Goal: Transaction & Acquisition: Download file/media

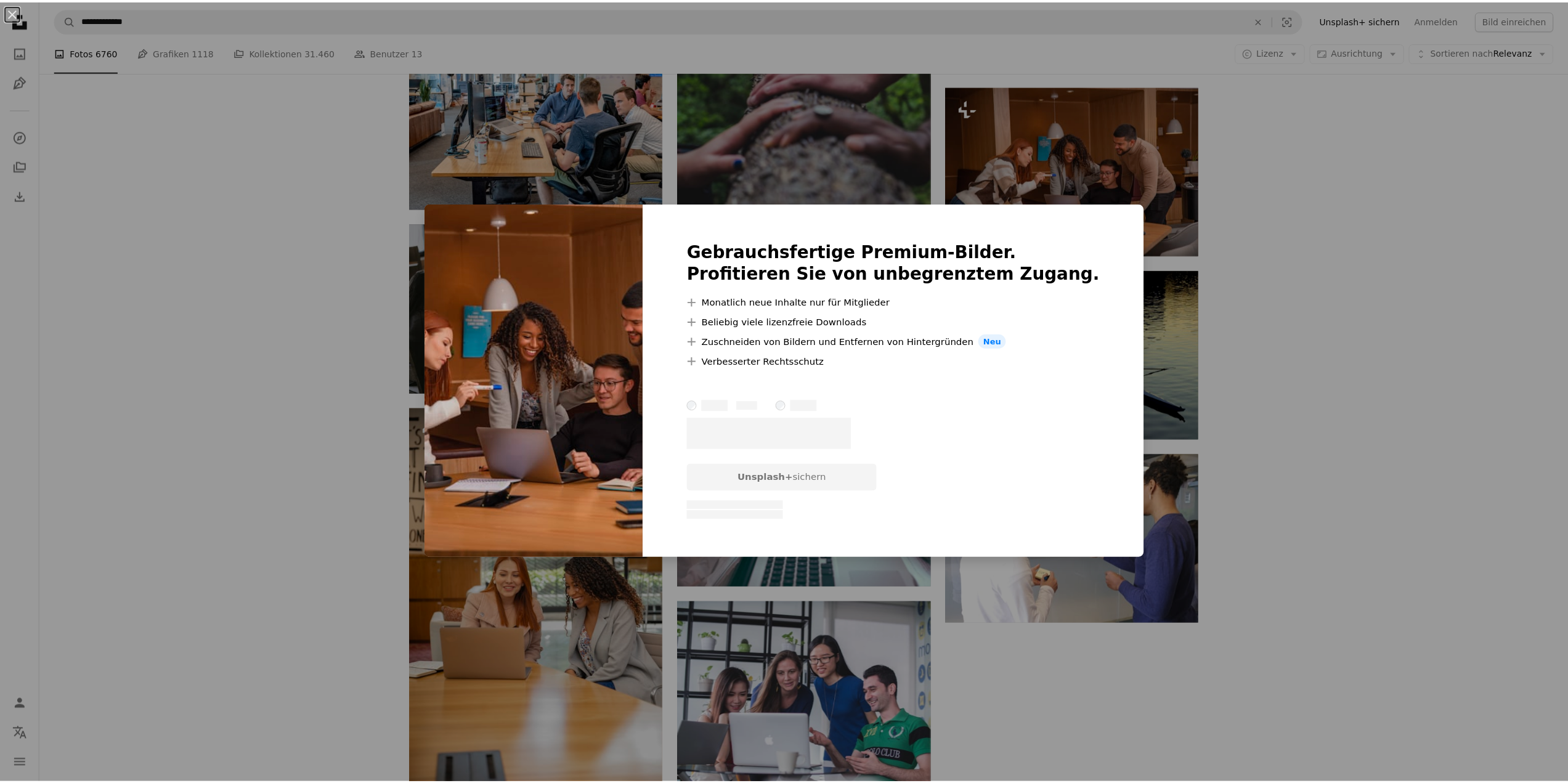
scroll to position [1109, 0]
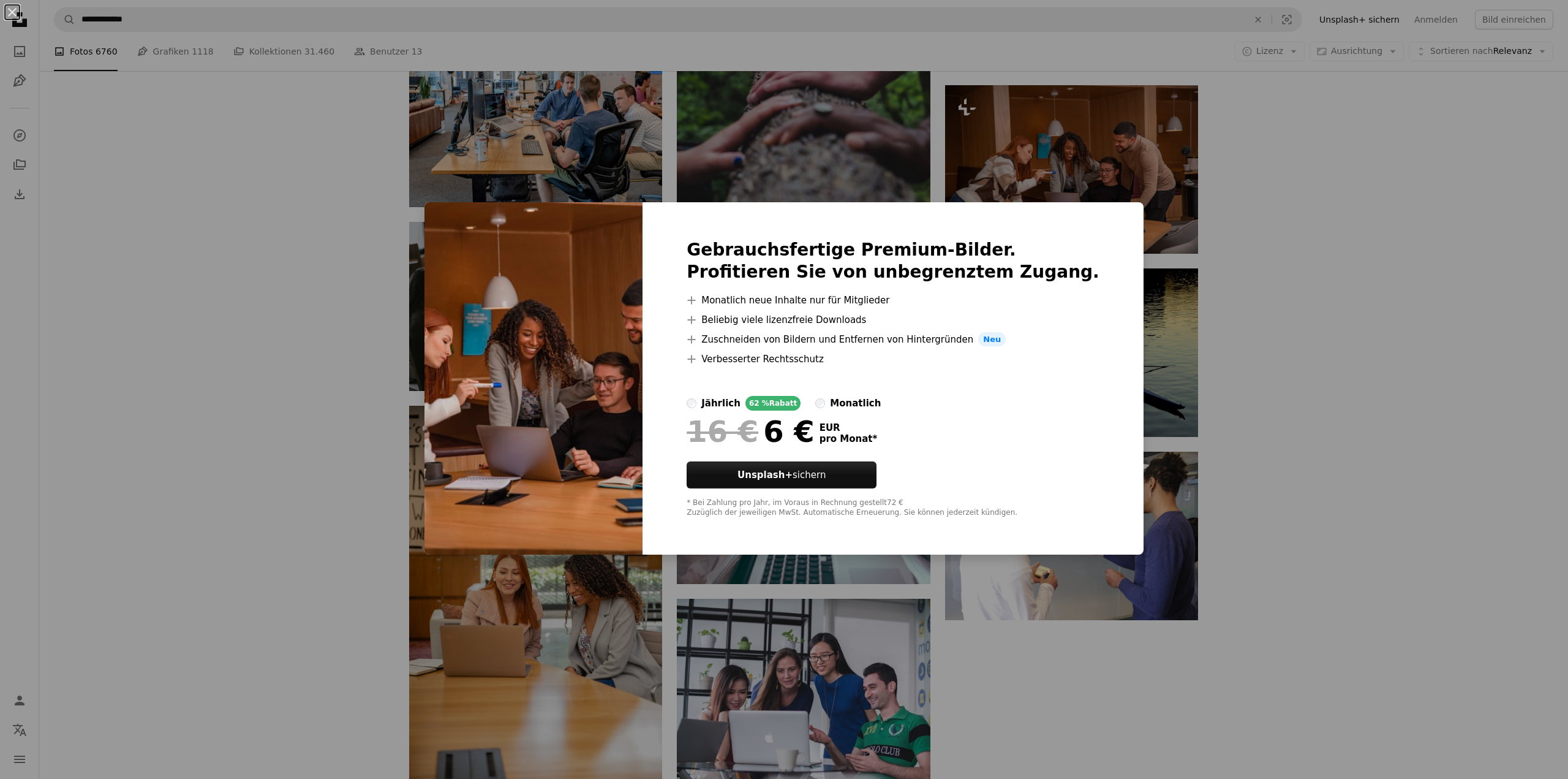
click at [1364, 302] on div "An X shape Gebrauchsfertige Premium-Bilder. Profitieren Sie von unbegrenztem Zu…" at bounding box center [784, 389] width 1568 height 779
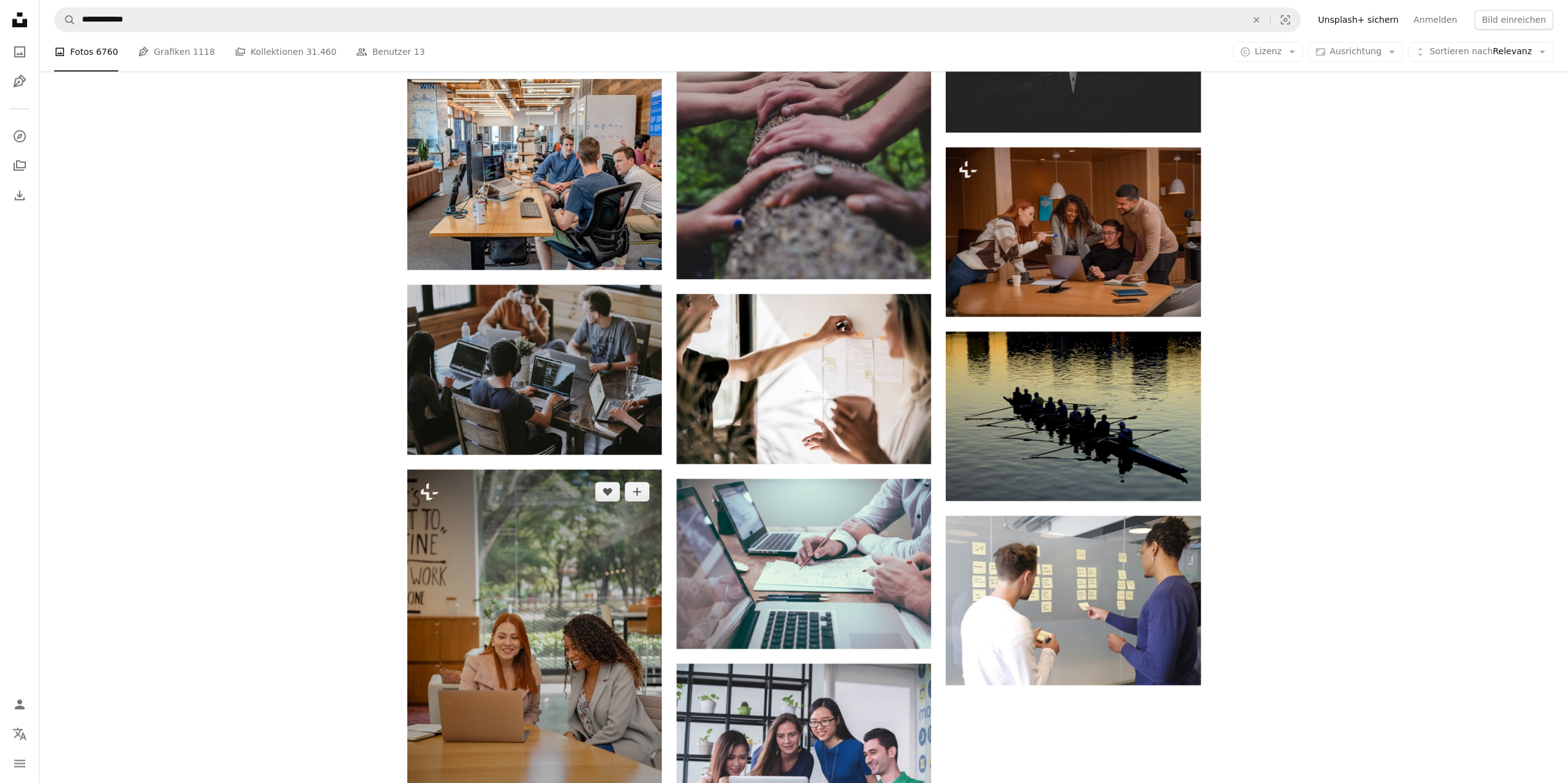
scroll to position [1232, 0]
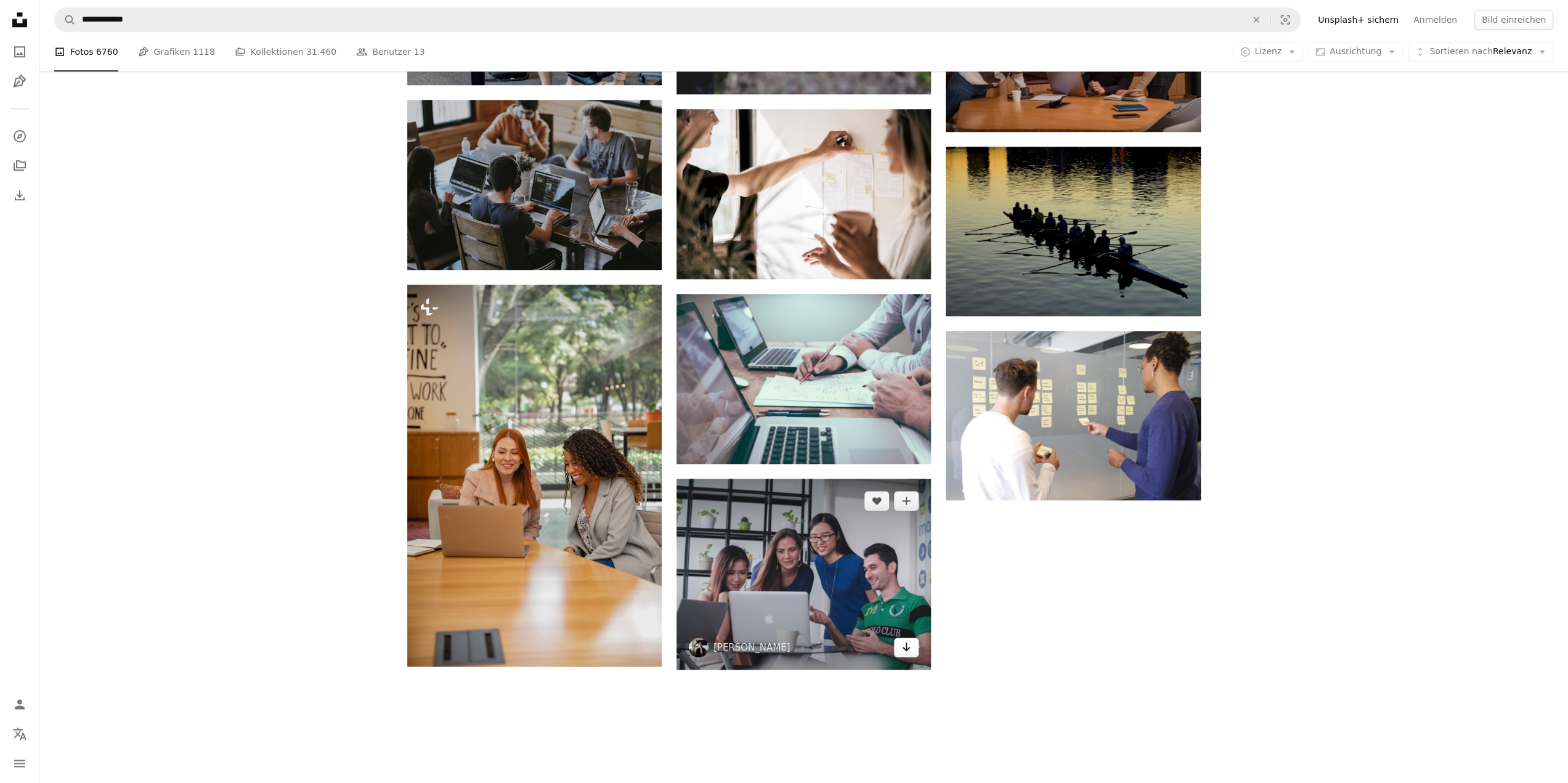
click at [902, 652] on icon "Arrow pointing down" at bounding box center [906, 646] width 10 height 15
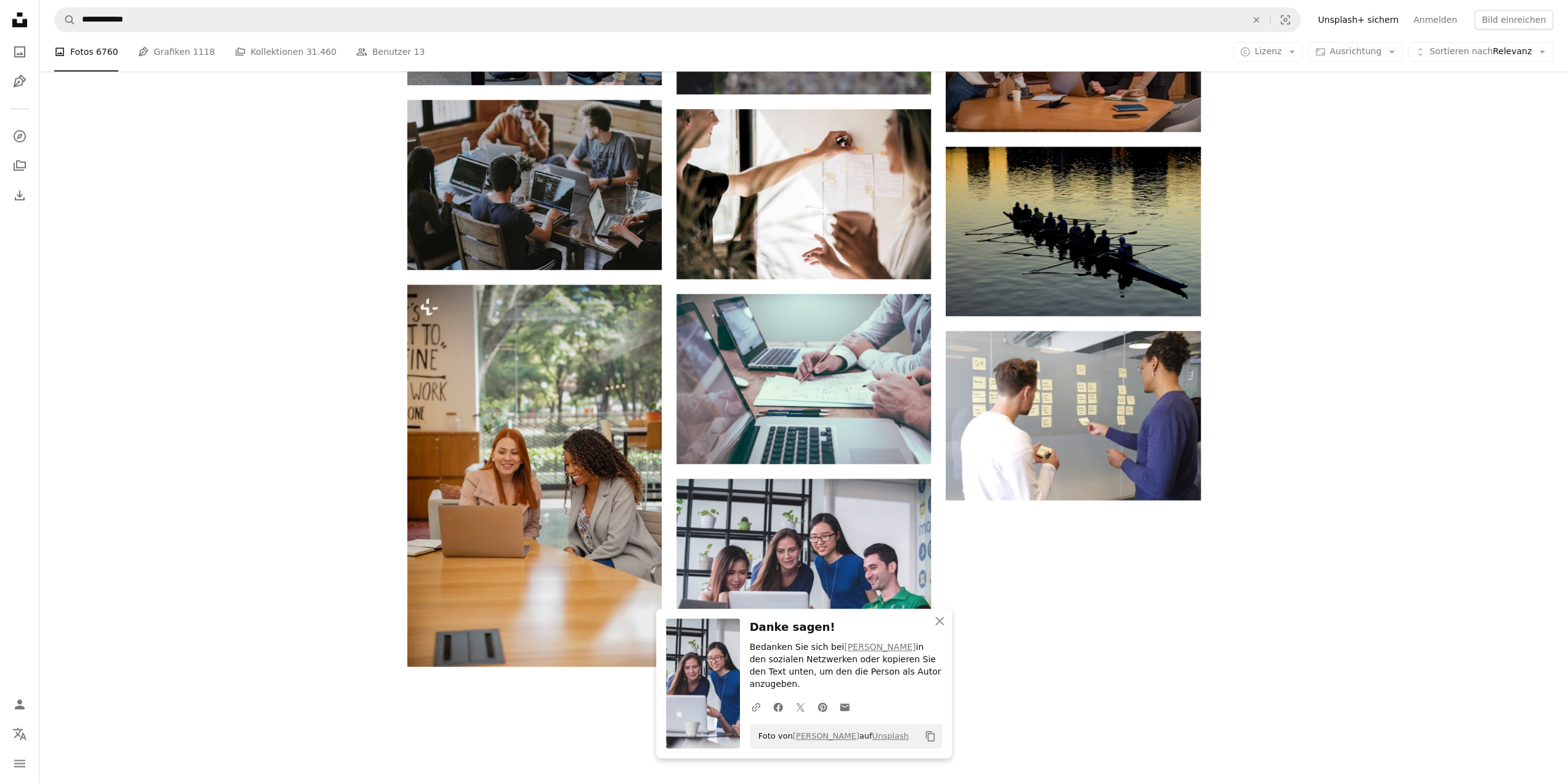
click at [929, 735] on icon "Copy content" at bounding box center [930, 736] width 11 height 11
